Goal: Task Accomplishment & Management: Use online tool/utility

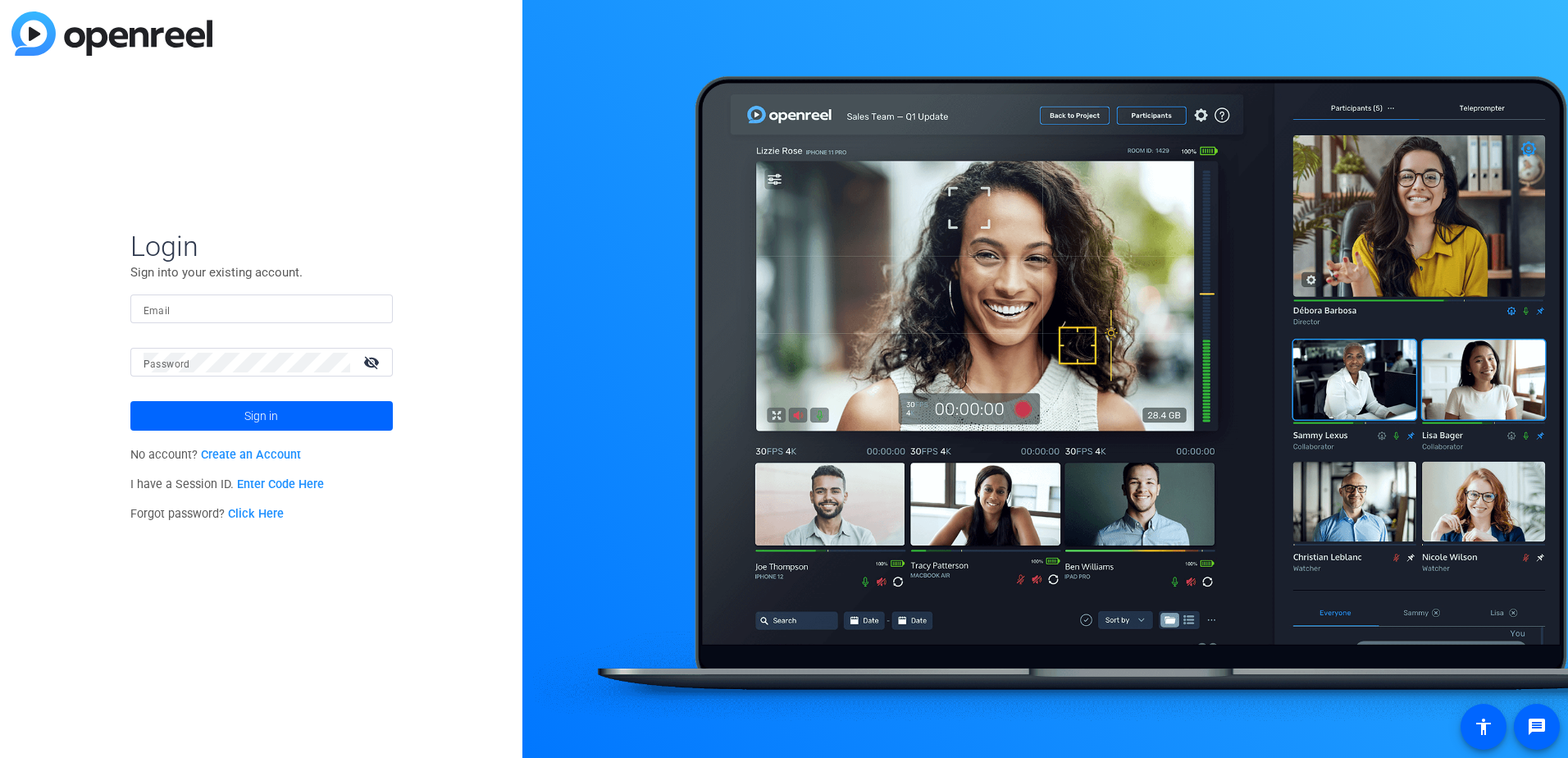
click at [368, 304] on input "Email" at bounding box center [261, 309] width 236 height 19
type input "[EMAIL_ADDRESS][DOMAIN_NAME]"
click at [130, 402] on button "Sign in" at bounding box center [262, 416] width 263 height 30
click at [238, 437] on openreel-director-login-form "Login Sign into your existing account. Email [EMAIL_ADDRESS][DOMAIN_NAME] Passw…" at bounding box center [262, 379] width 263 height 301
click at [239, 418] on span at bounding box center [262, 416] width 263 height 40
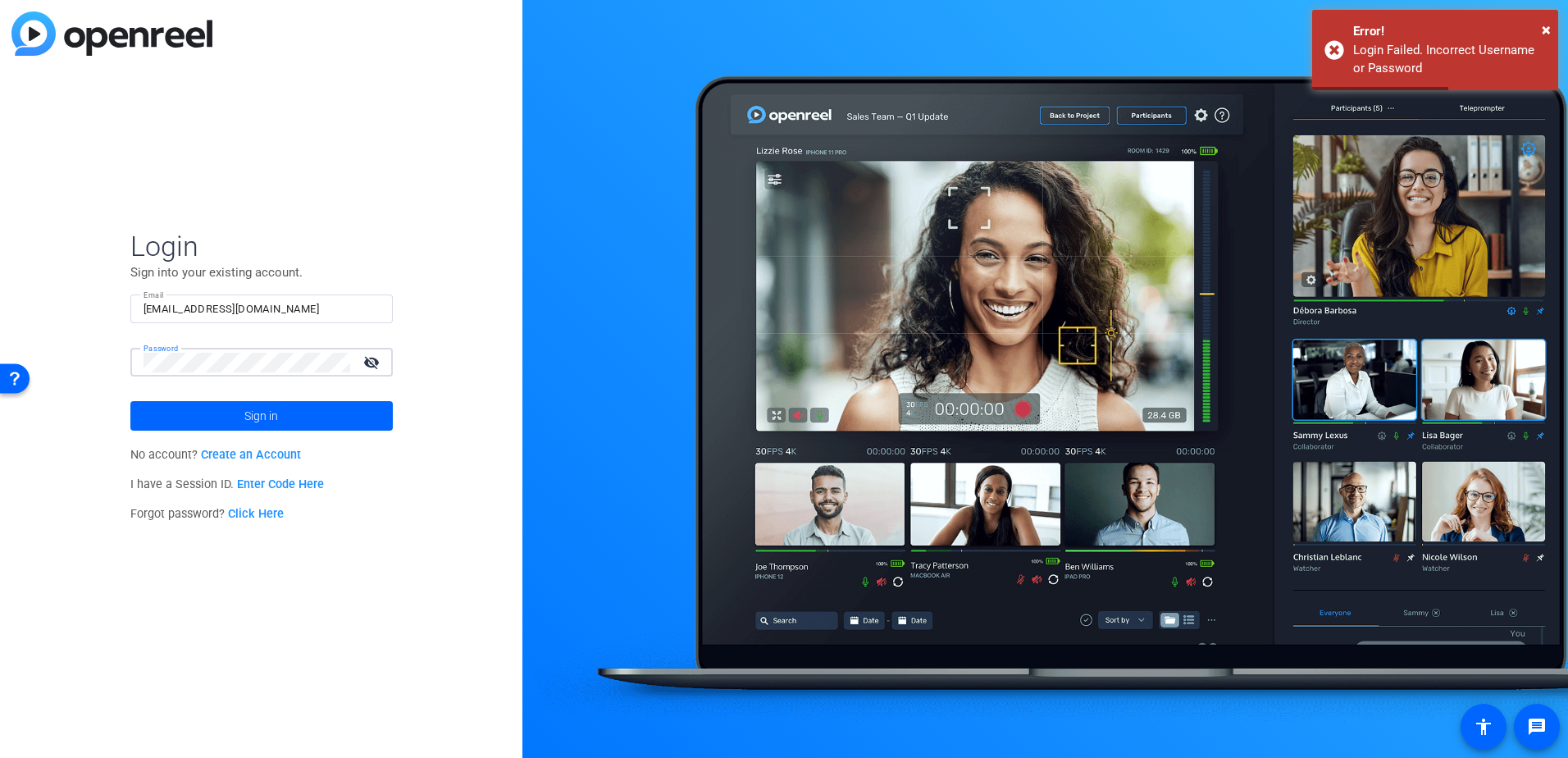
click at [68, 359] on div "Login Sign into your existing account. Email [EMAIL_ADDRESS][DOMAIN_NAME] Passw…" at bounding box center [261, 379] width 523 height 758
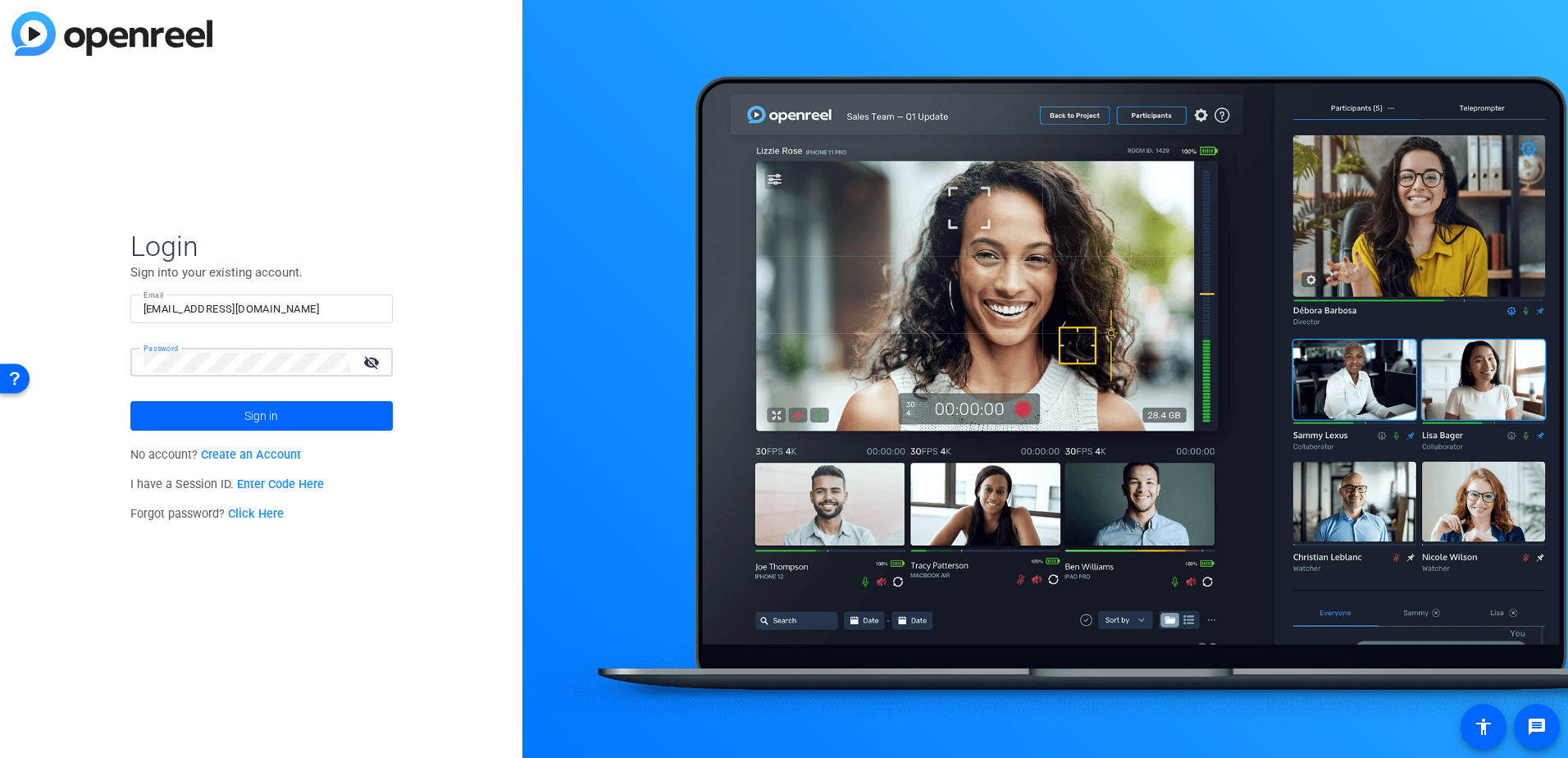
click at [130, 402] on button "Sign in" at bounding box center [262, 416] width 263 height 30
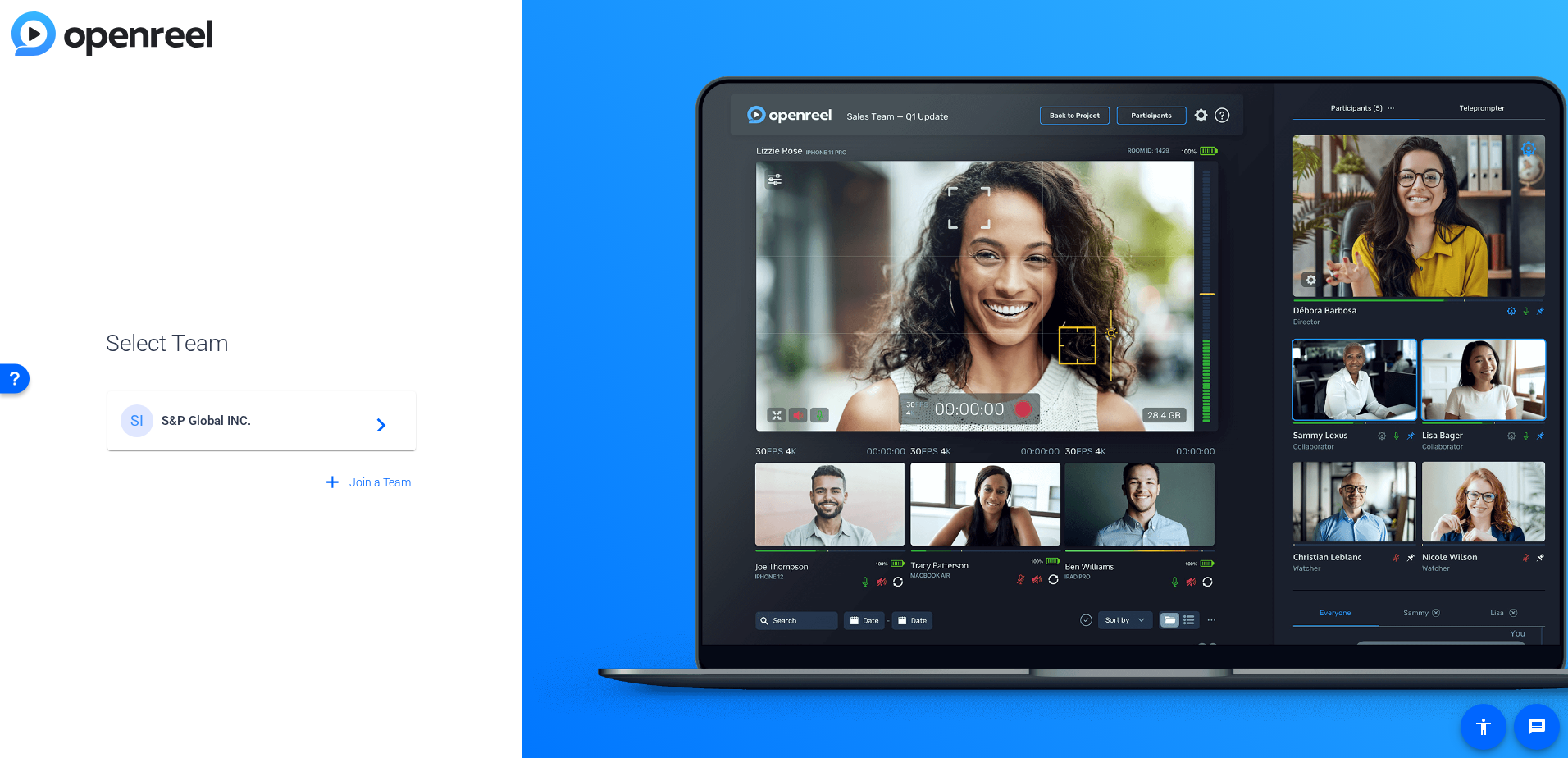
click at [237, 427] on span "S&P Global INC." at bounding box center [265, 421] width 205 height 15
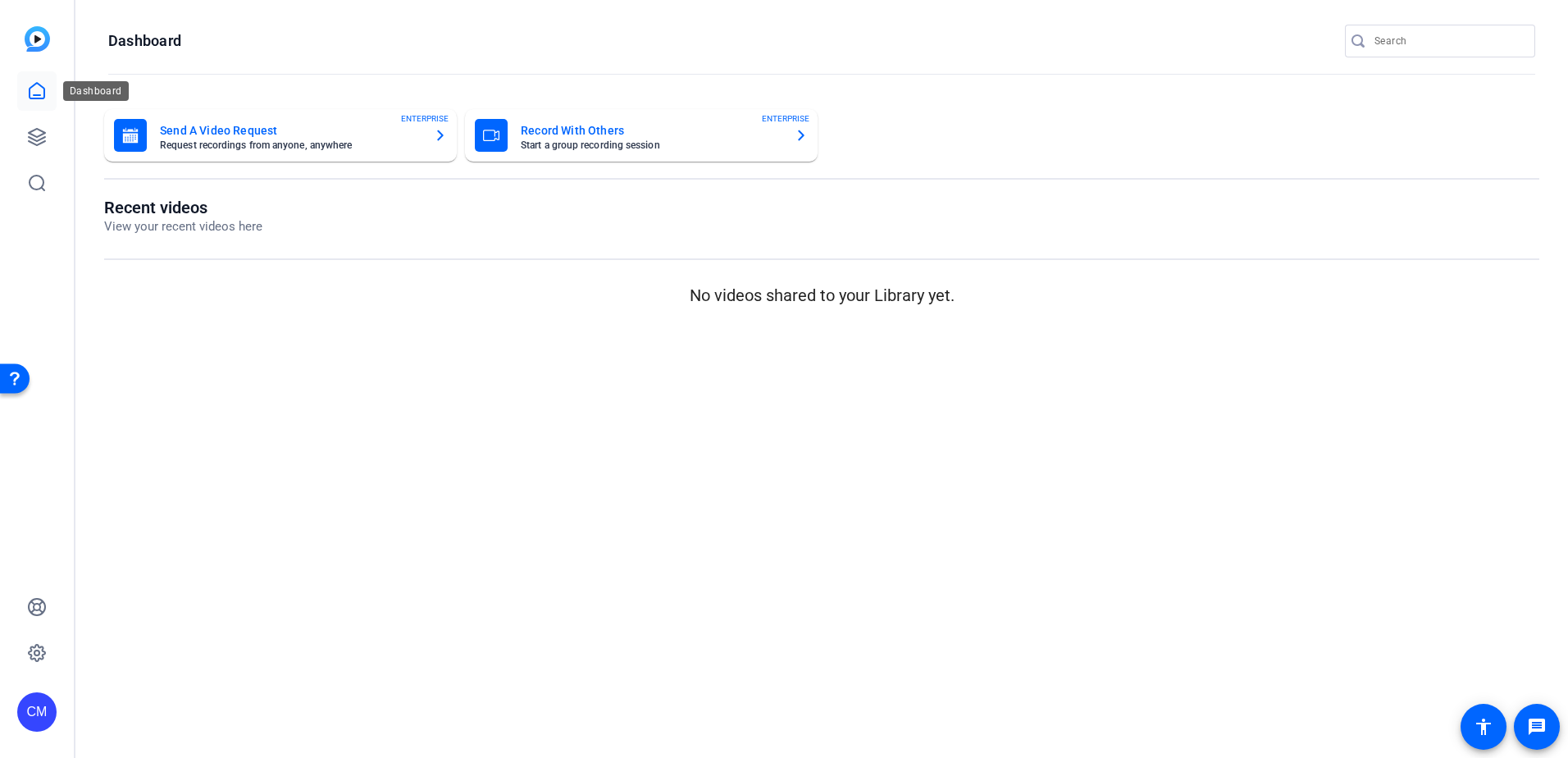
click at [43, 96] on icon at bounding box center [36, 91] width 19 height 19
click at [45, 138] on icon at bounding box center [37, 137] width 17 height 17
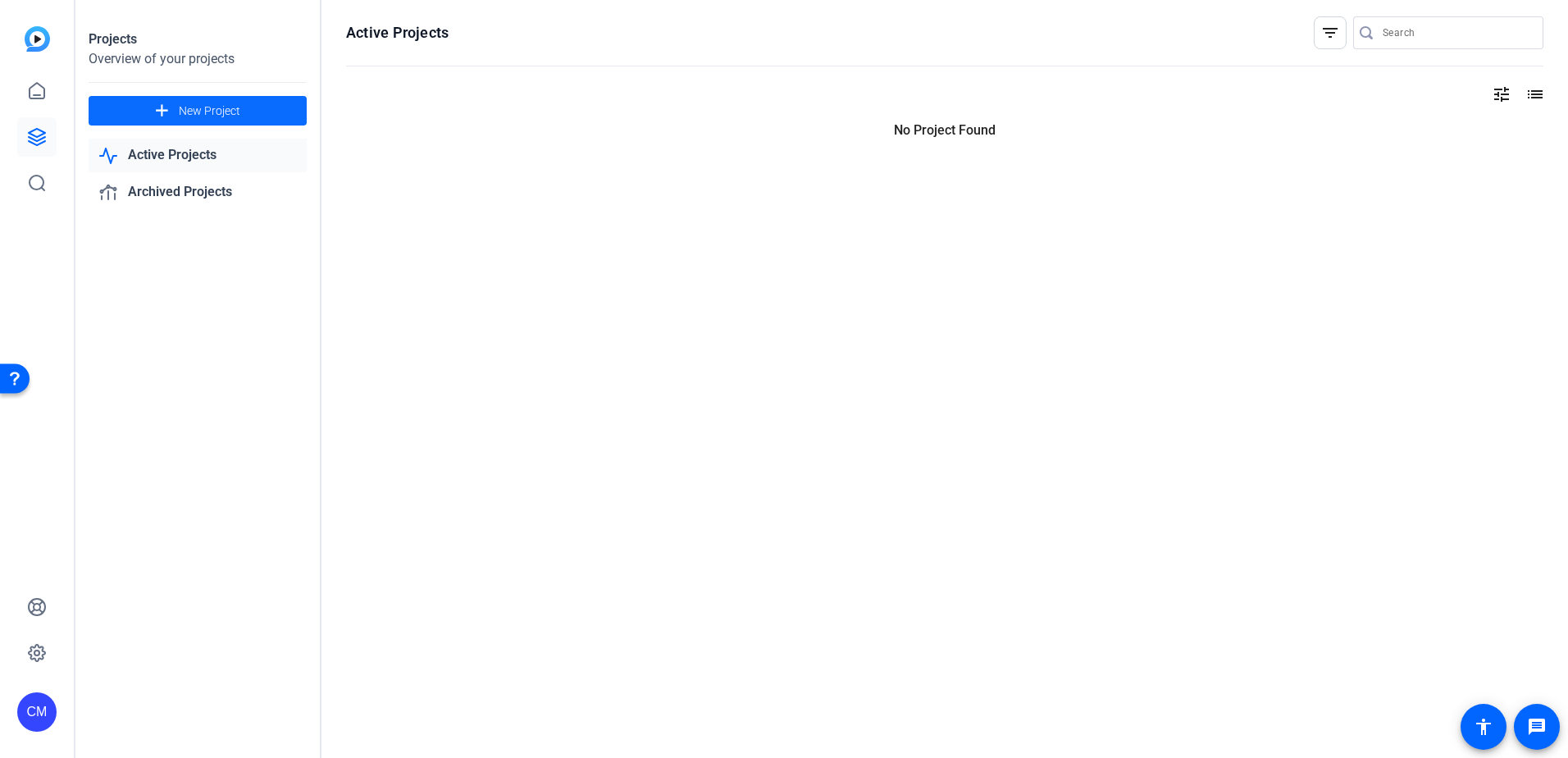
click at [219, 108] on span "New Project" at bounding box center [209, 111] width 62 height 18
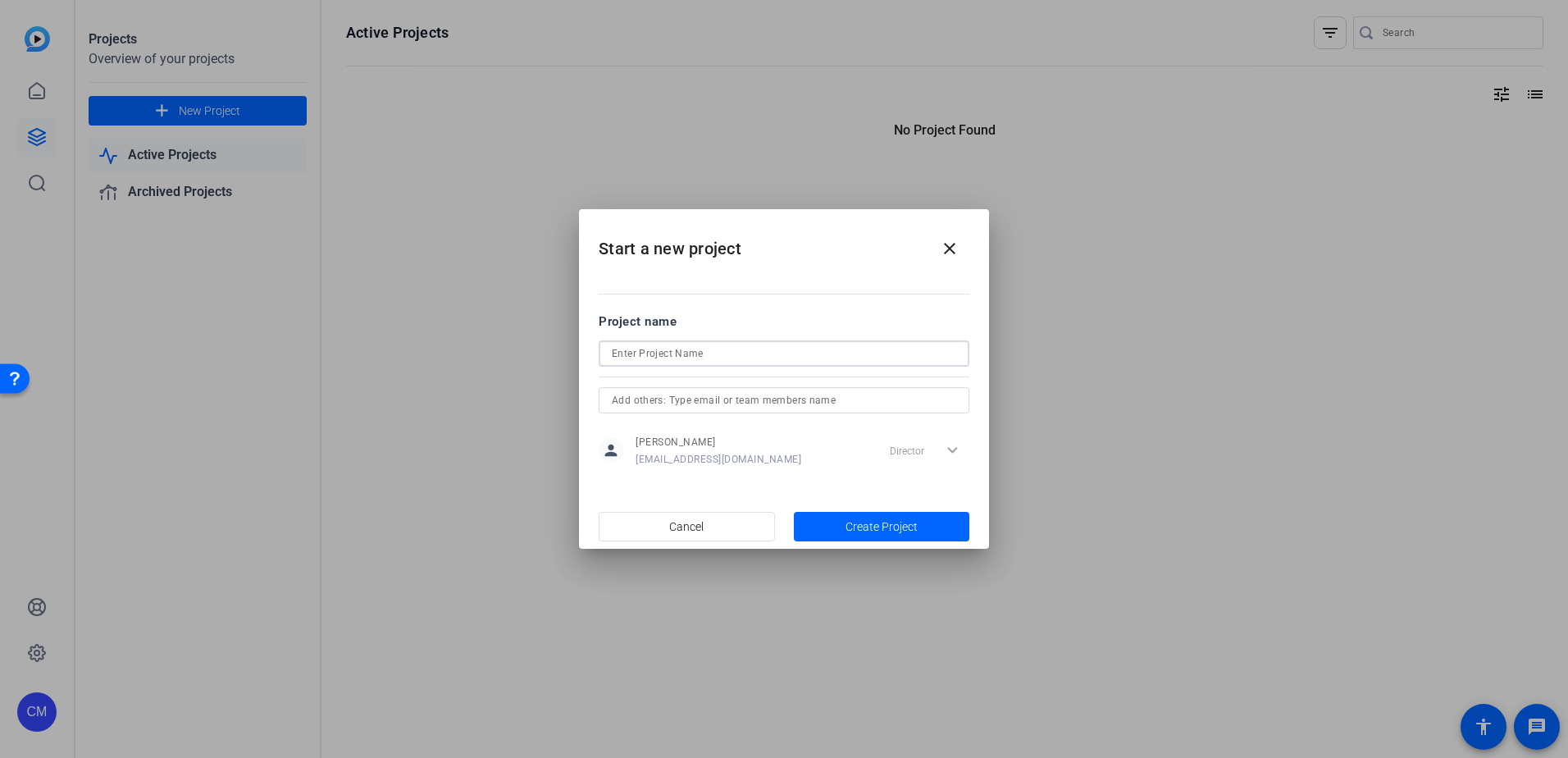
click at [645, 355] on input at bounding box center [784, 354] width 344 height 19
type input "Customer Week Video"
click at [532, 261] on div at bounding box center [784, 379] width 1568 height 758
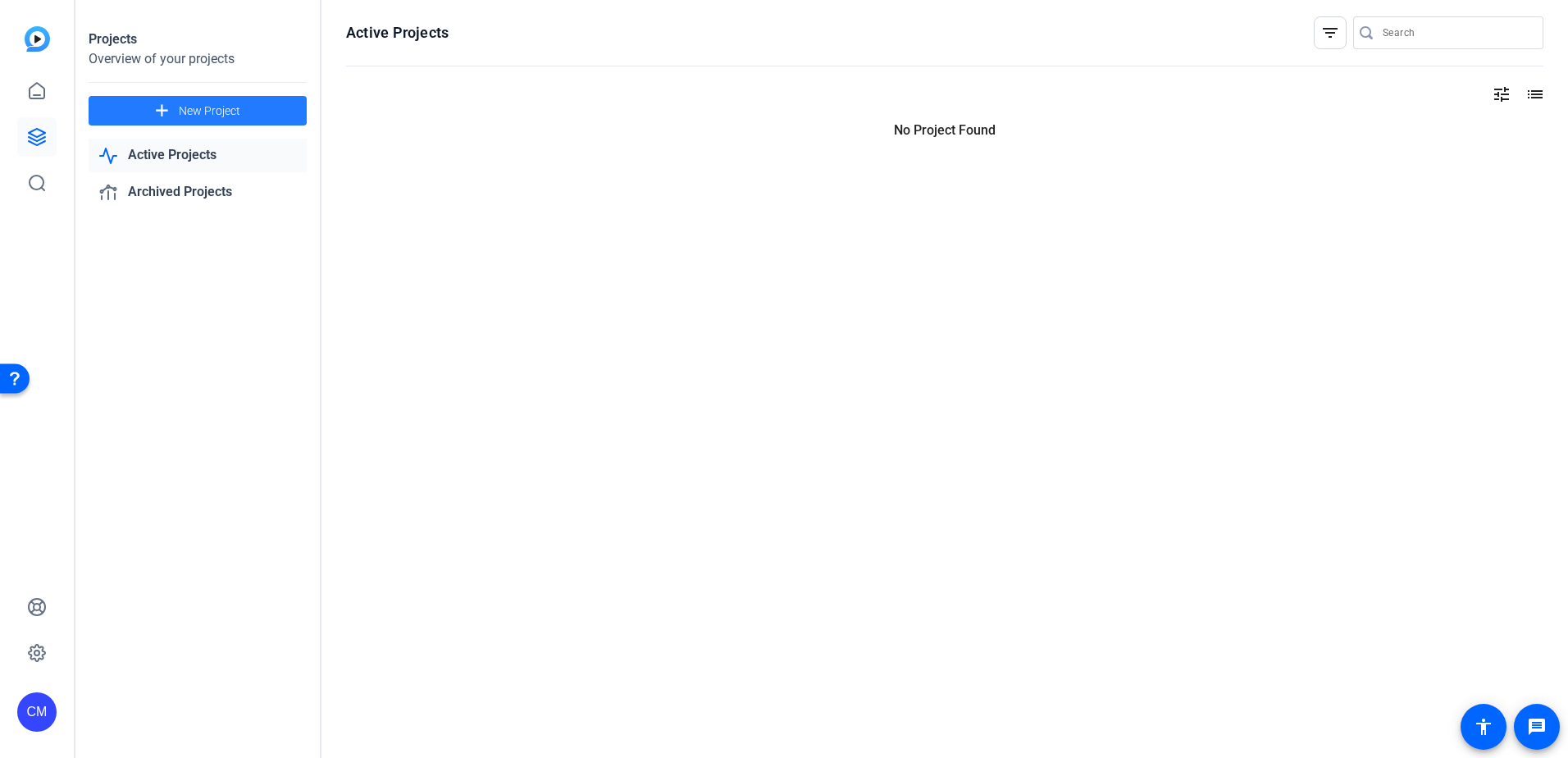
click at [234, 118] on span "New Project" at bounding box center [209, 111] width 62 height 18
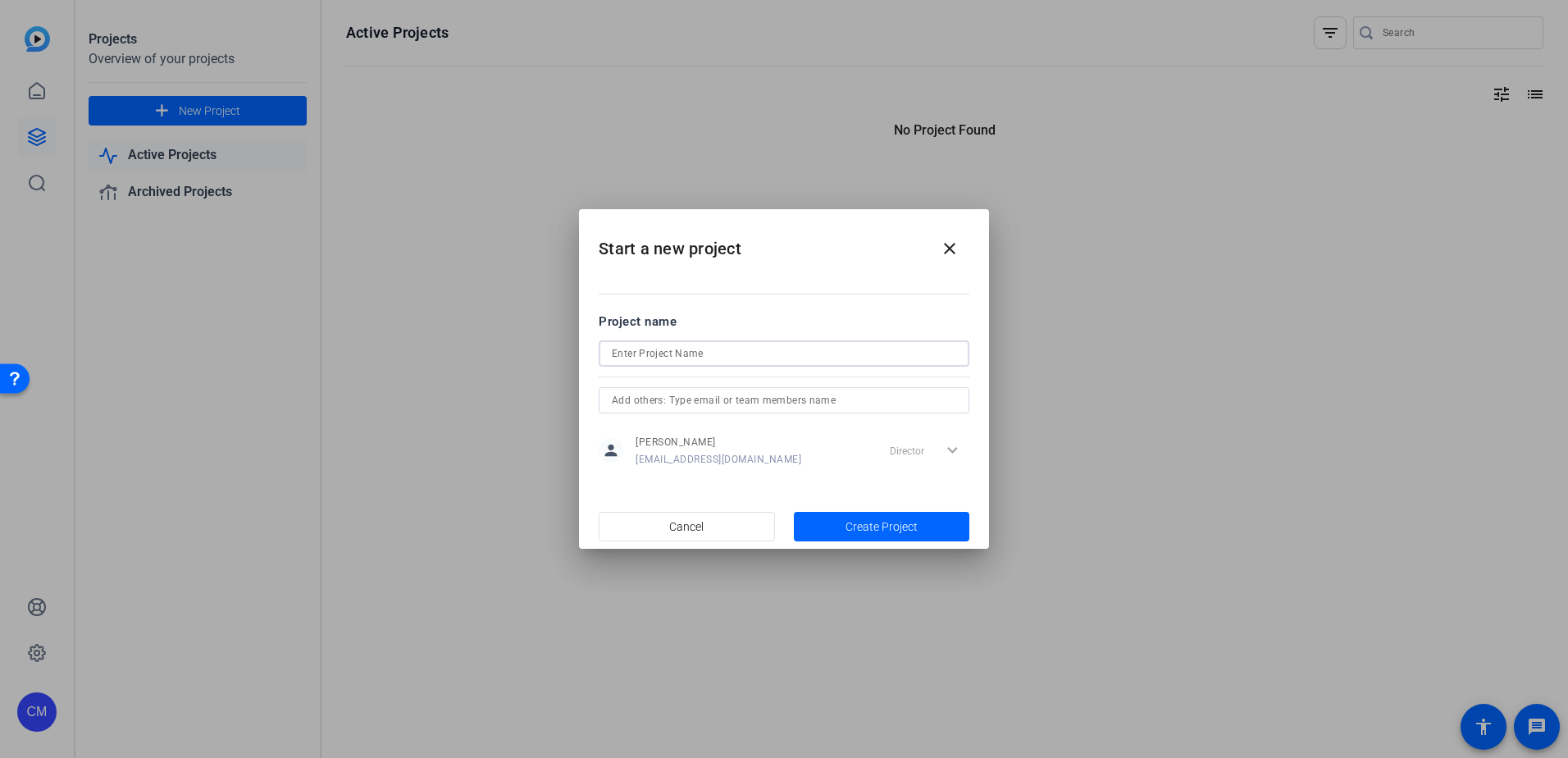
click at [658, 352] on input at bounding box center [784, 354] width 344 height 19
type input "Customer Week video"
click at [901, 512] on span "button" at bounding box center [882, 527] width 177 height 40
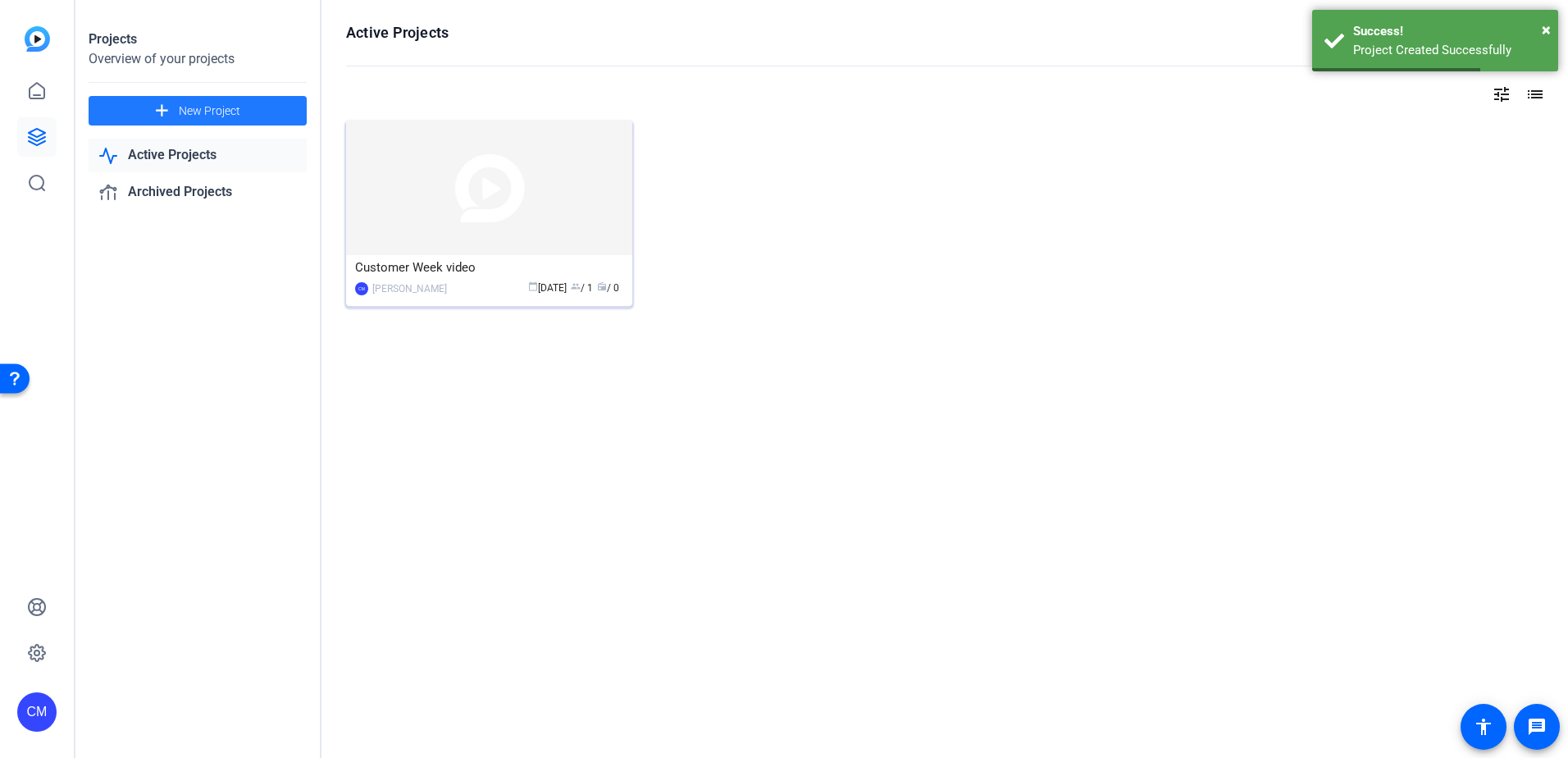
click at [517, 214] on img at bounding box center [488, 187] width 286 height 134
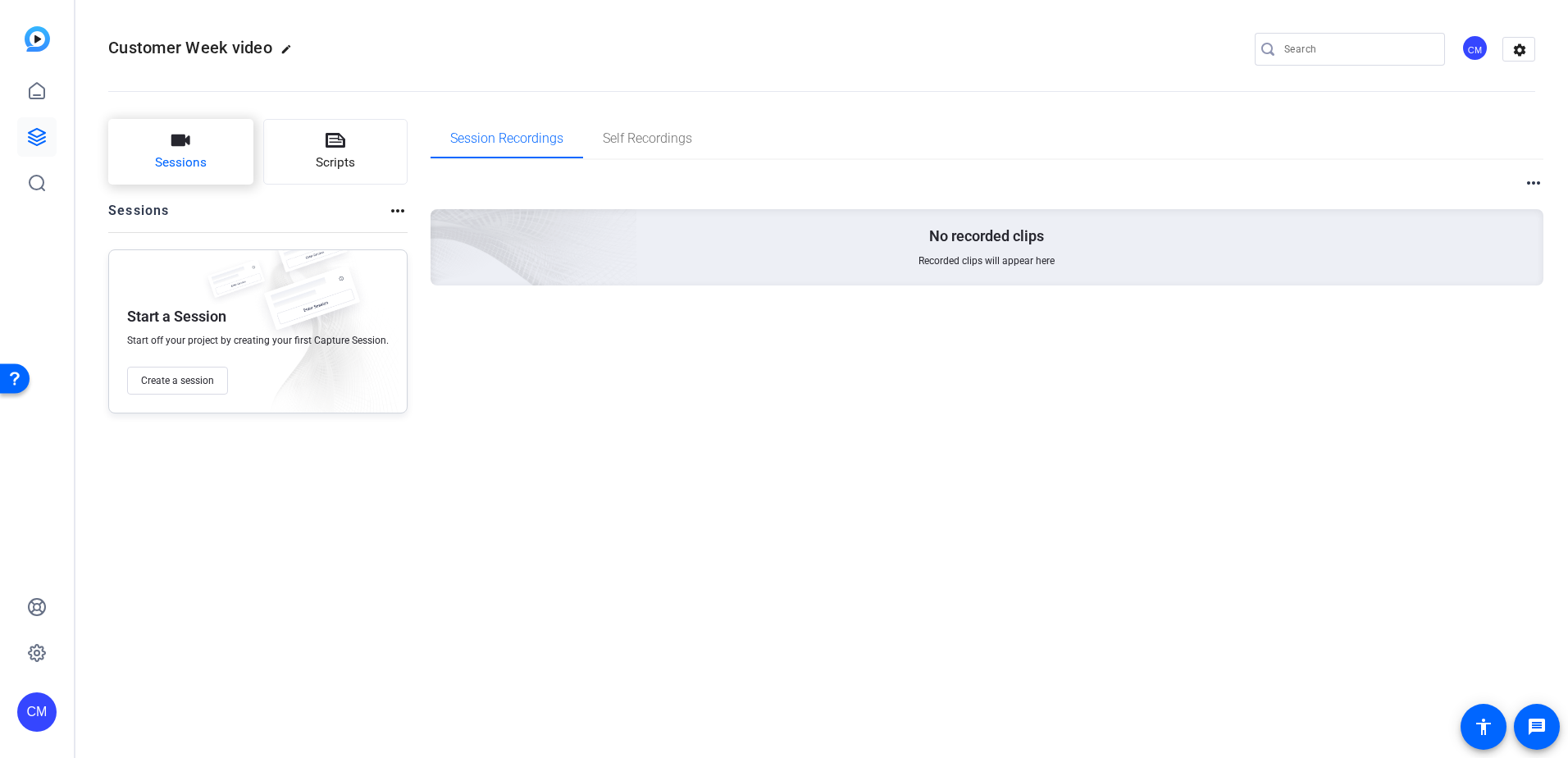
click at [184, 163] on span "Sessions" at bounding box center [181, 163] width 52 height 19
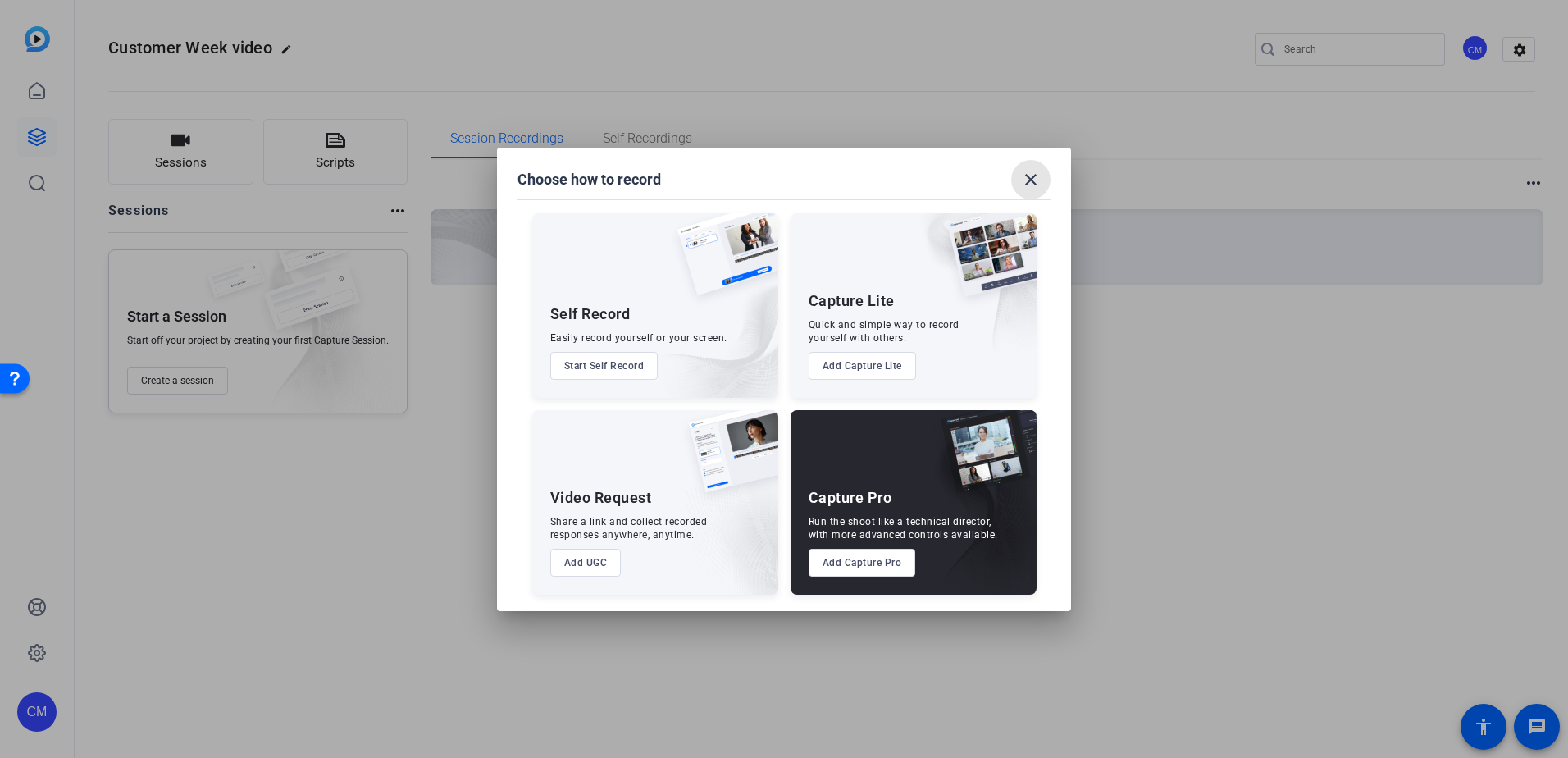
drag, startPoint x: 1031, startPoint y: 170, endPoint x: 817, endPoint y: 265, distance: 234.1
click at [1031, 170] on mat-icon "close" at bounding box center [1031, 180] width 19 height 19
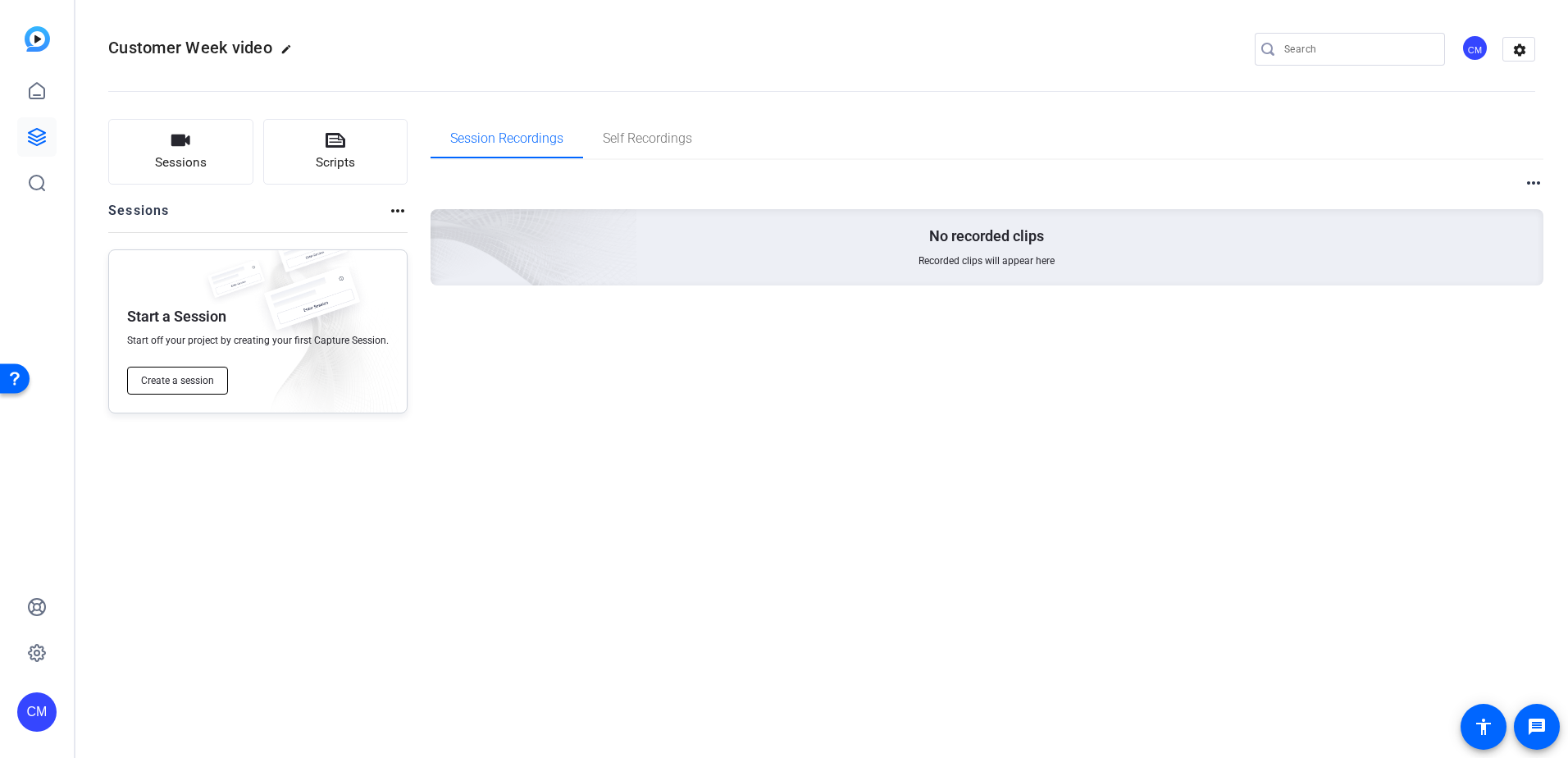
click at [183, 385] on span "Create a session" at bounding box center [178, 380] width 73 height 13
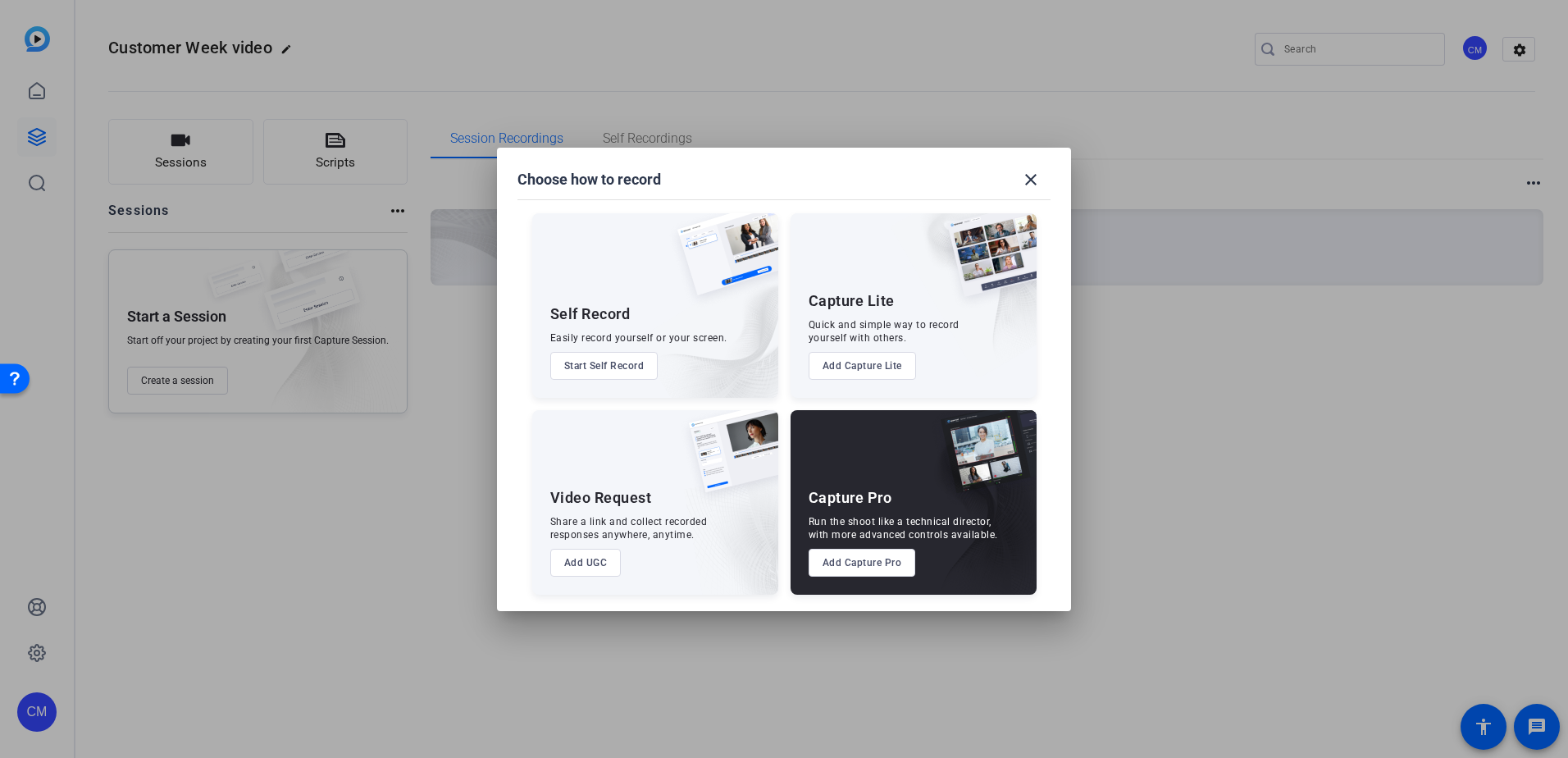
click at [593, 369] on button "Start Self Record" at bounding box center [604, 366] width 108 height 28
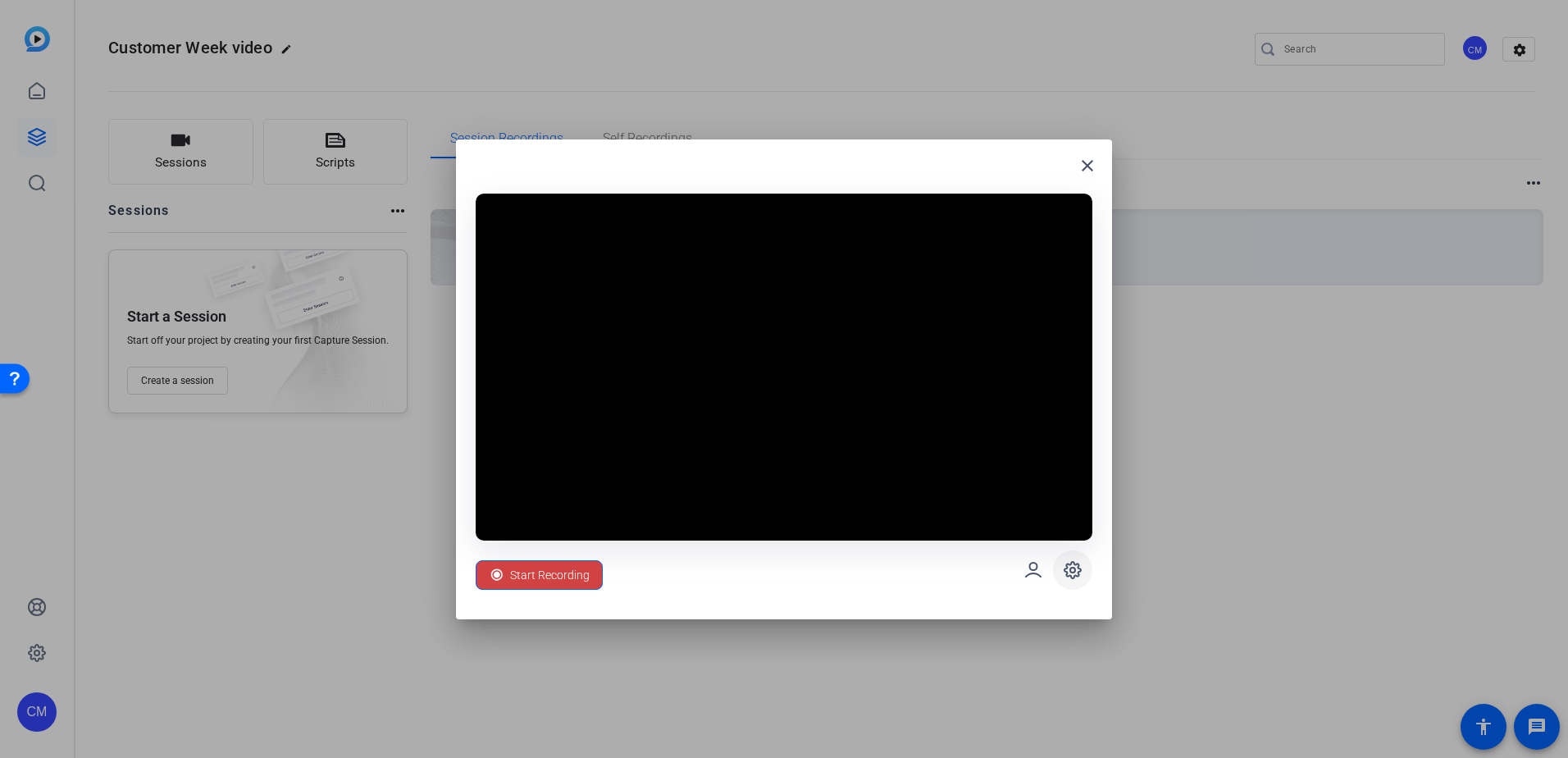
click at [1070, 568] on icon at bounding box center [1072, 570] width 5 height 5
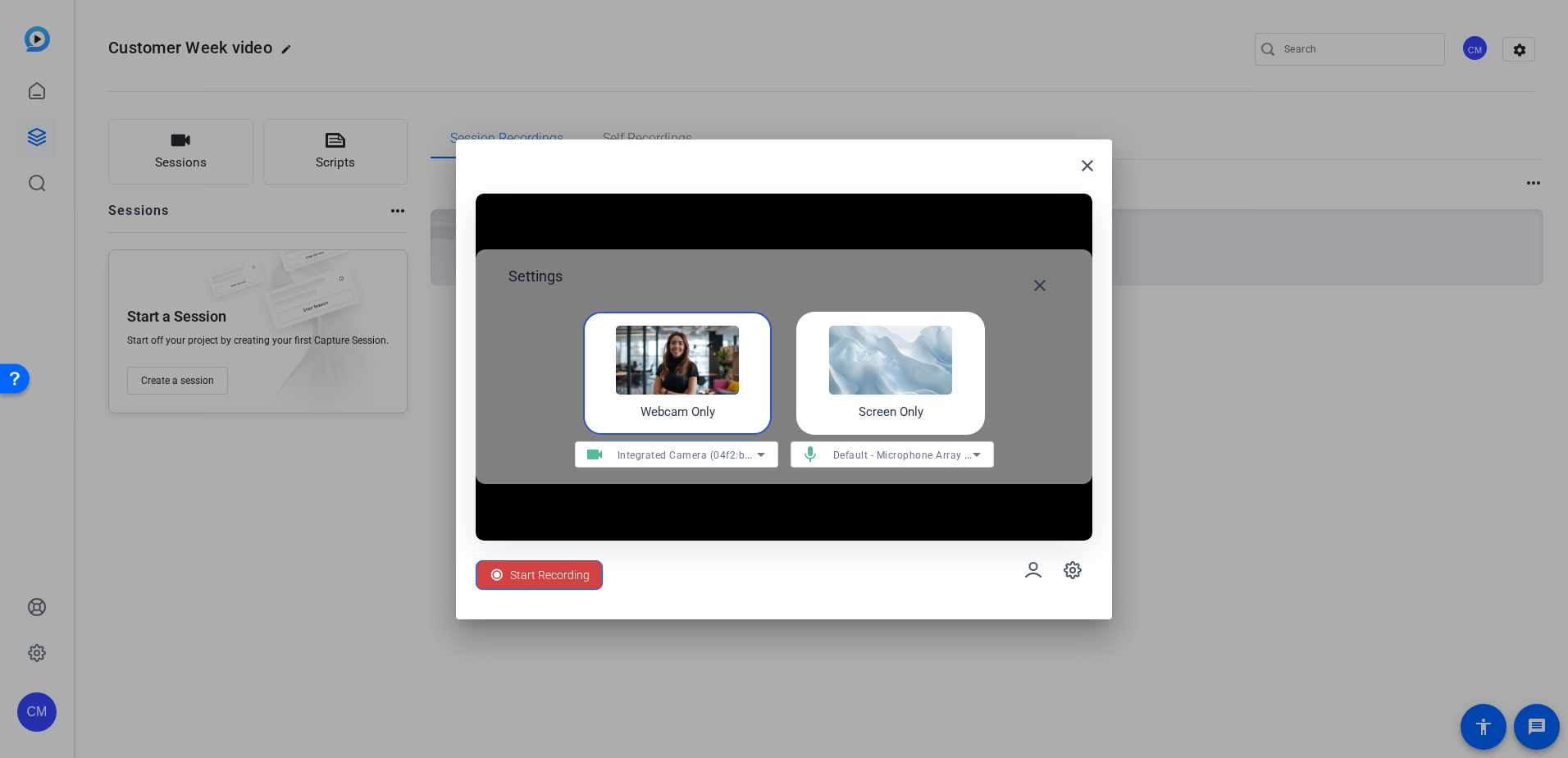
click at [771, 454] on icon at bounding box center [760, 454] width 19 height 19
click at [770, 454] on div at bounding box center [784, 379] width 1568 height 758
click at [1091, 162] on mat-icon "close" at bounding box center [1087, 165] width 19 height 19
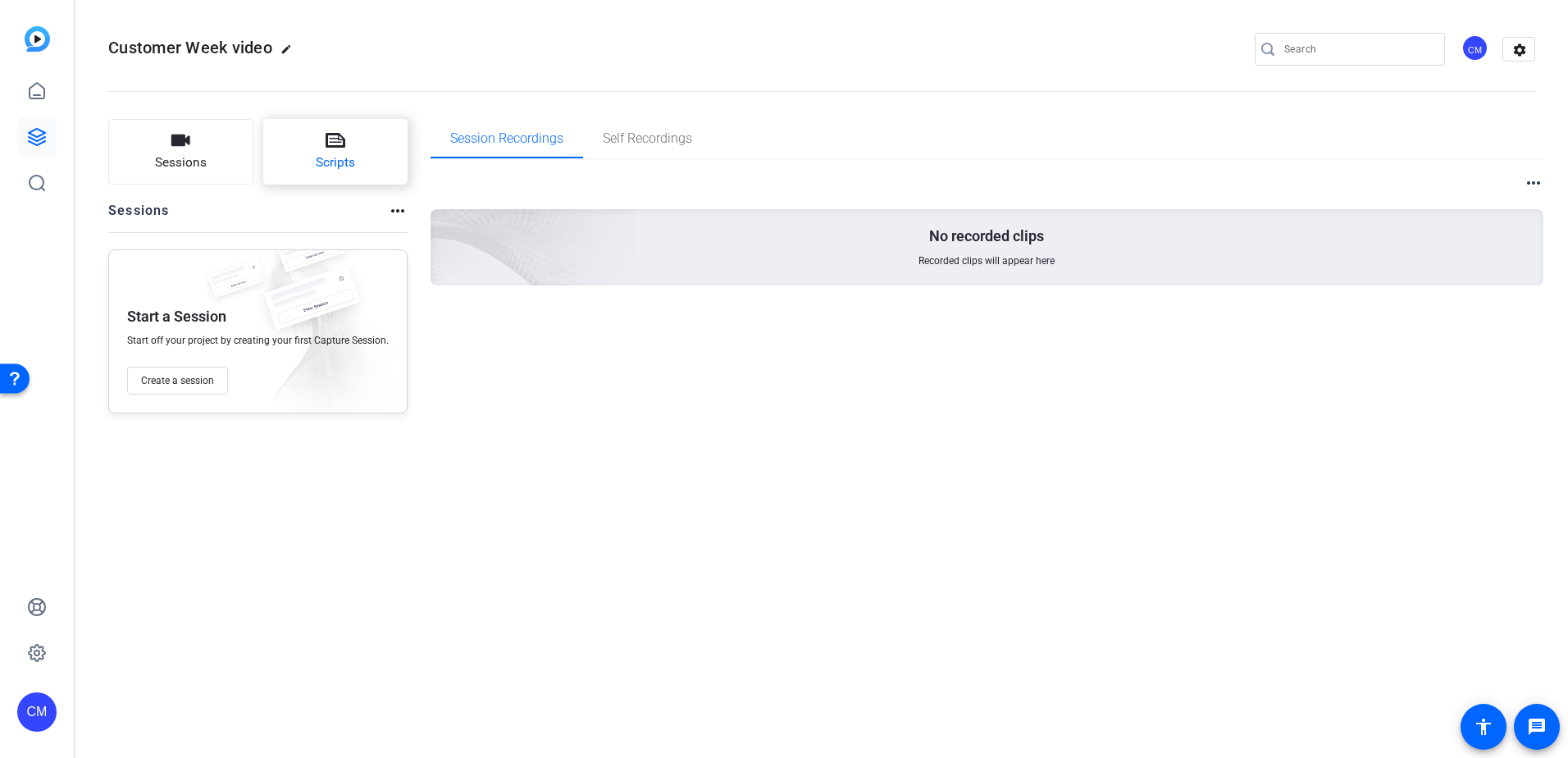
click at [332, 170] on span "Scripts" at bounding box center [335, 163] width 40 height 19
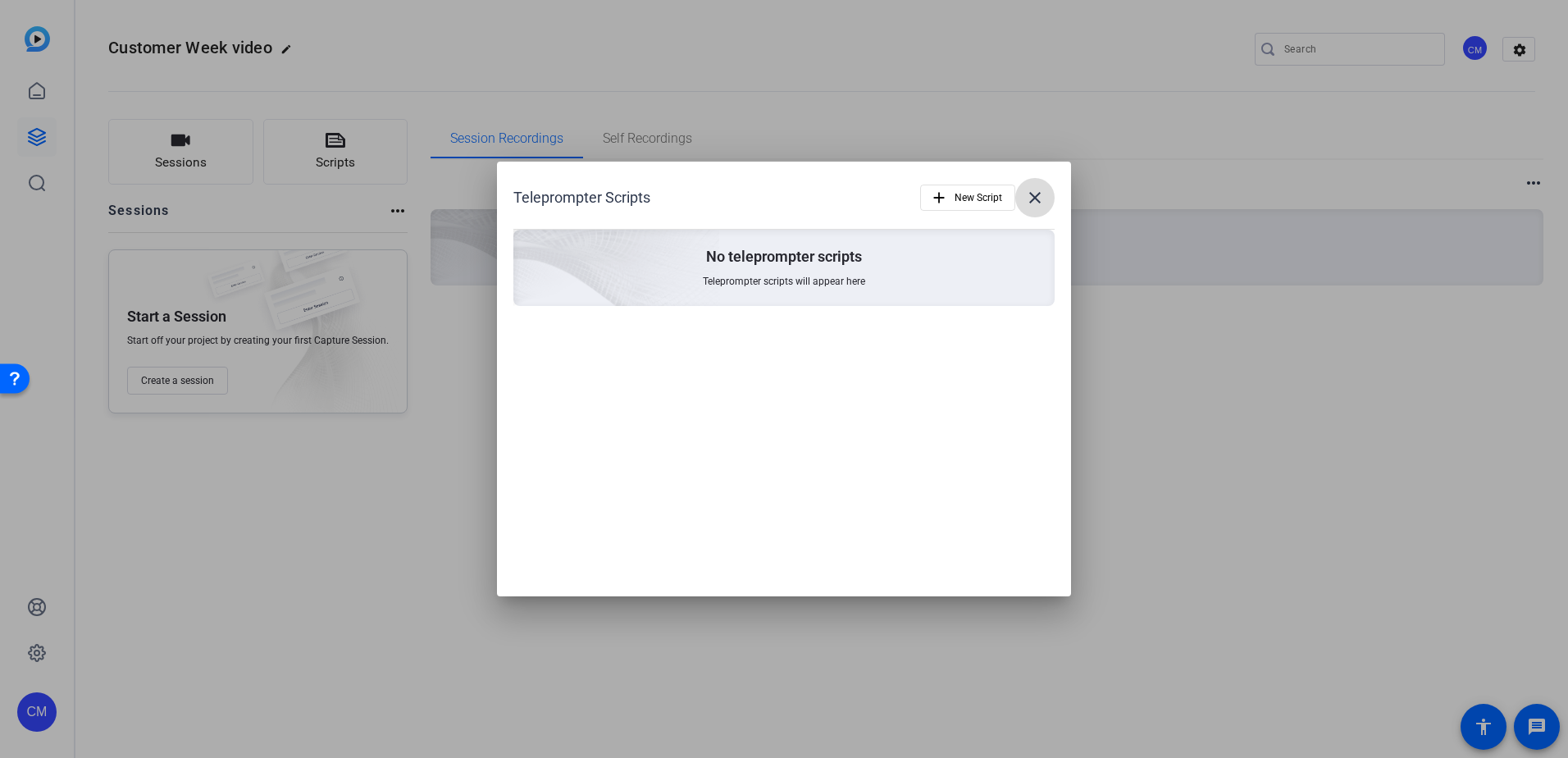
click at [1039, 195] on mat-icon "close" at bounding box center [1034, 197] width 19 height 19
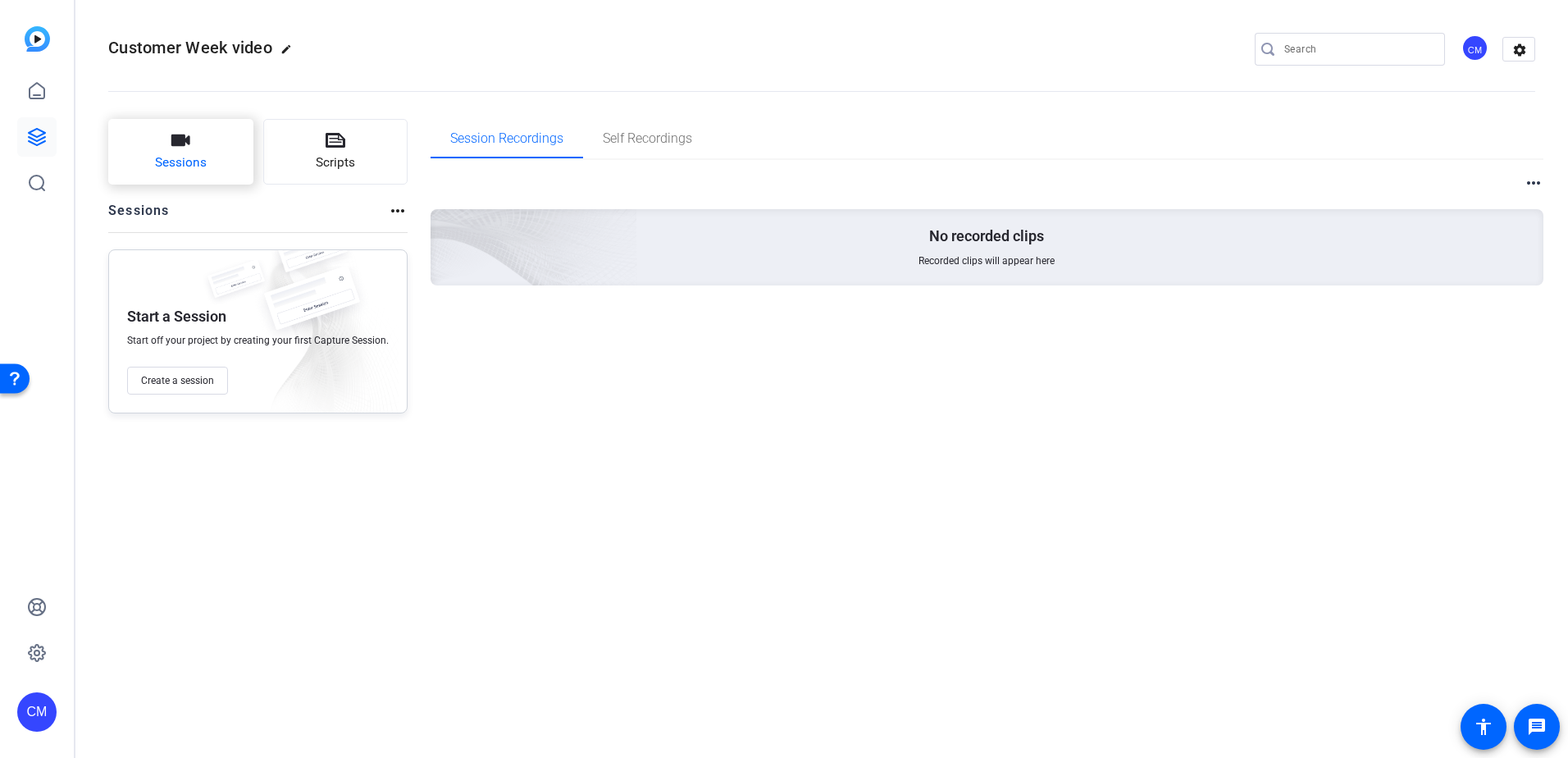
click at [169, 129] on button "Sessions" at bounding box center [180, 152] width 145 height 66
